Goal: Task Accomplishment & Management: Complete application form

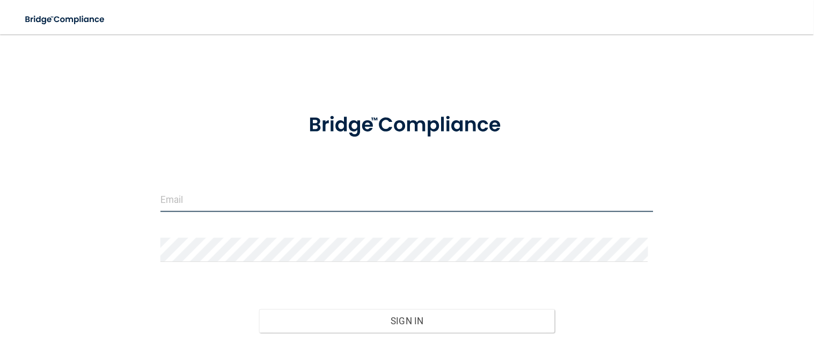
click at [224, 195] on input "email" at bounding box center [408, 200] width 494 height 24
type input "[EMAIL_ADDRESS][DOMAIN_NAME]"
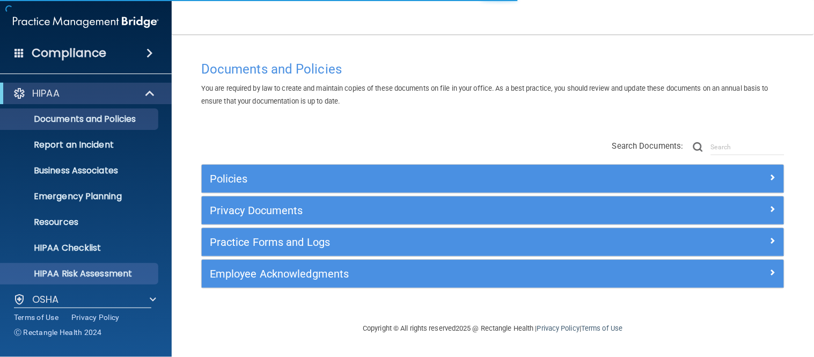
scroll to position [88, 0]
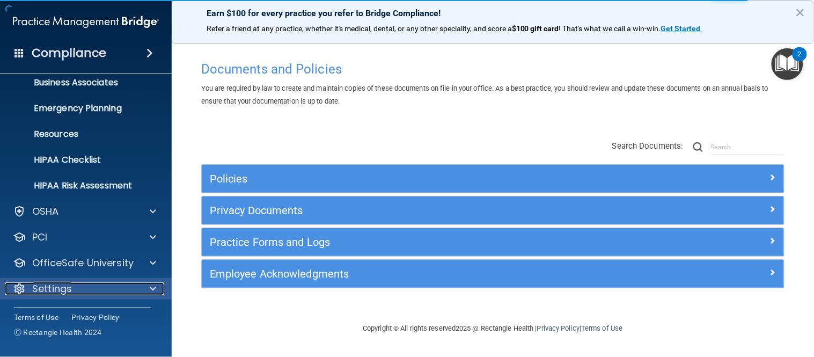
click at [89, 287] on div "Settings" at bounding box center [71, 288] width 133 height 13
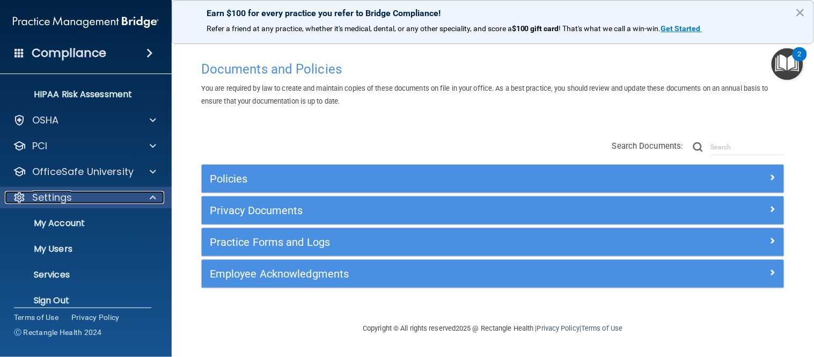
scroll to position [191, 0]
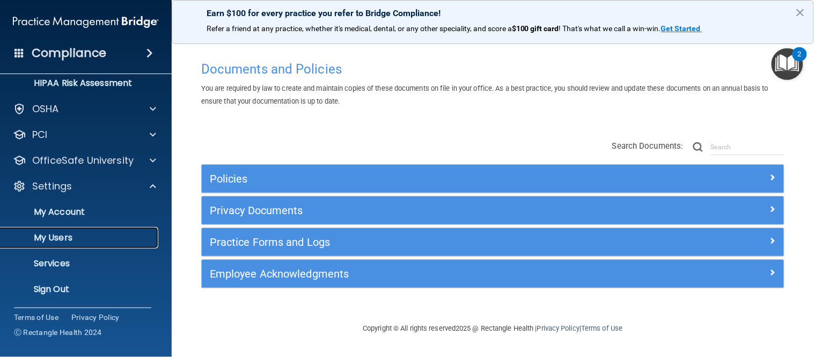
click at [100, 234] on p "My Users" at bounding box center [80, 237] width 147 height 11
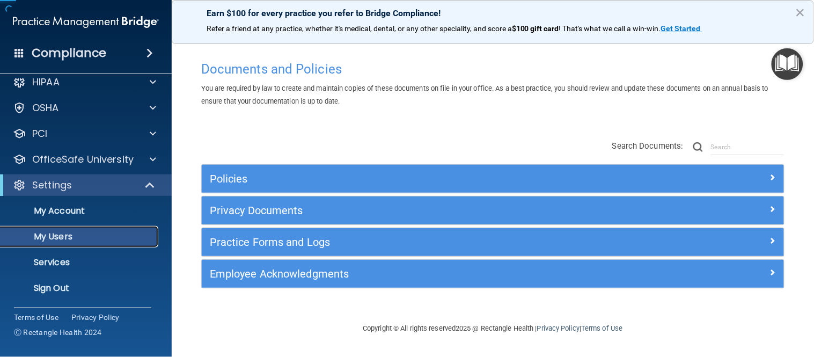
scroll to position [11, 0]
select select "20"
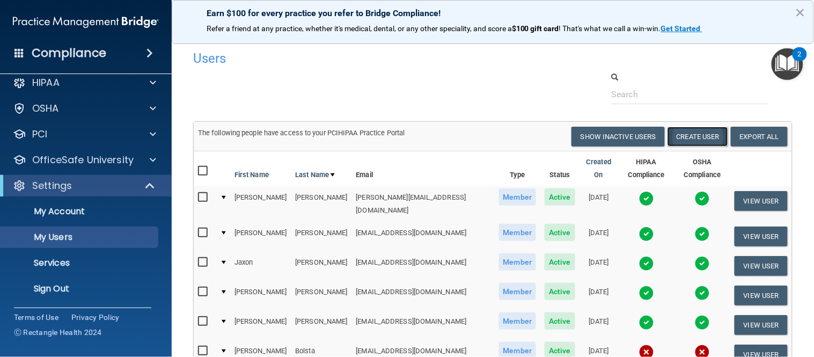
click at [690, 137] on button "Create User" at bounding box center [698, 137] width 61 height 20
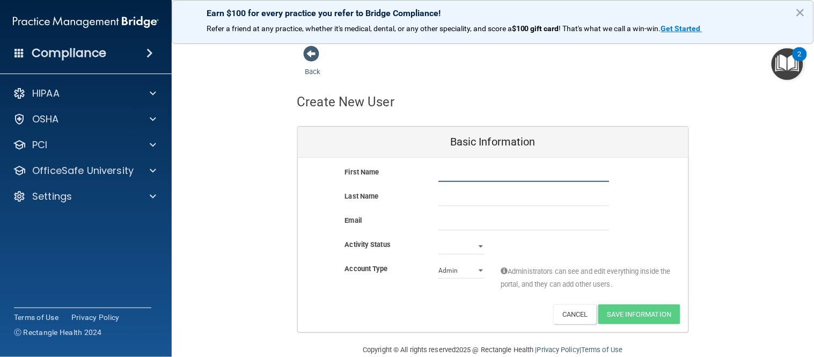
click at [485, 166] on input "text" at bounding box center [524, 174] width 171 height 16
type input "[PERSON_NAME]"
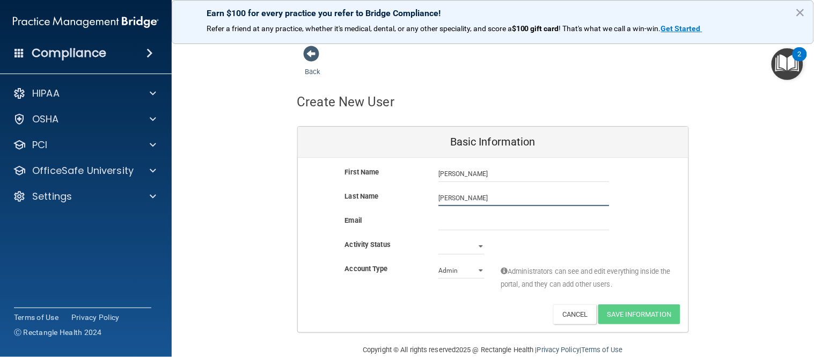
type input "[PERSON_NAME]"
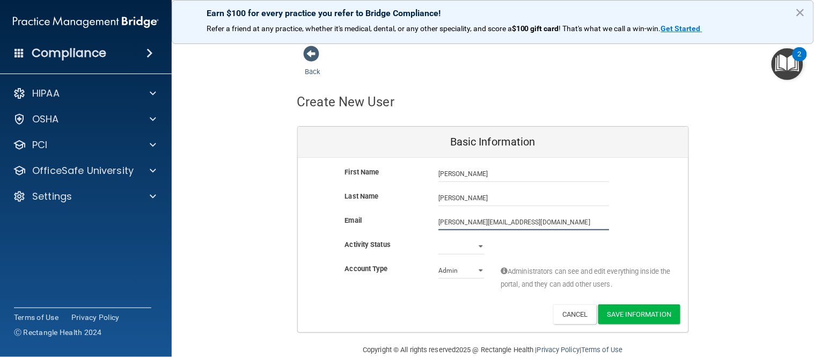
type input "[PERSON_NAME][EMAIL_ADDRESS][DOMAIN_NAME]"
click at [469, 247] on select "Active Inactive" at bounding box center [462, 246] width 46 height 16
select select "active"
click at [439, 238] on select "Active Inactive" at bounding box center [462, 246] width 46 height 16
click at [454, 270] on select "Admin Member" at bounding box center [462, 271] width 46 height 16
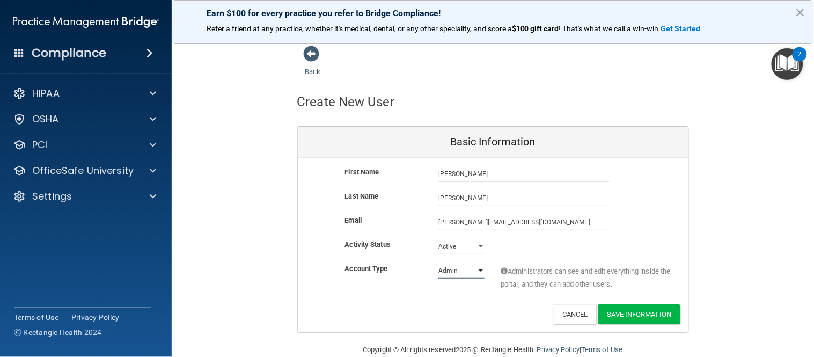
select select "practice_member"
click at [439, 263] on select "Admin Member" at bounding box center [462, 271] width 46 height 16
click at [627, 314] on button "Save Information" at bounding box center [640, 314] width 82 height 20
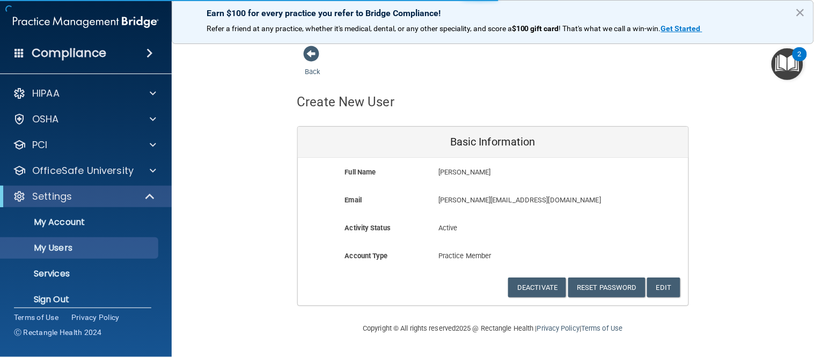
select select "20"
